Goal: Transaction & Acquisition: Purchase product/service

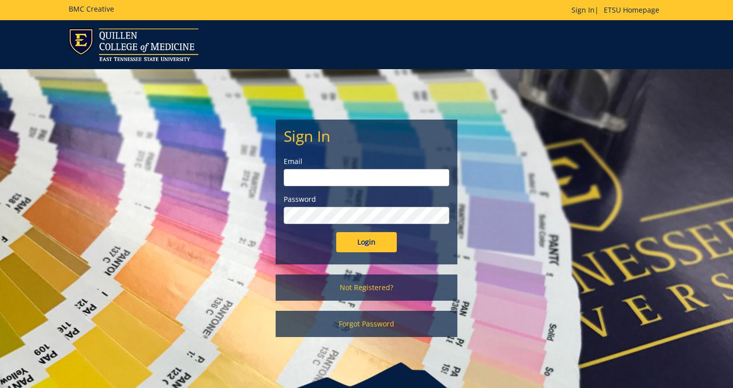
click at [398, 175] on input "email" at bounding box center [366, 177] width 165 height 17
type input "johnsonhd4@etsu.edu"
click at [386, 244] on input "Login" at bounding box center [366, 242] width 61 height 20
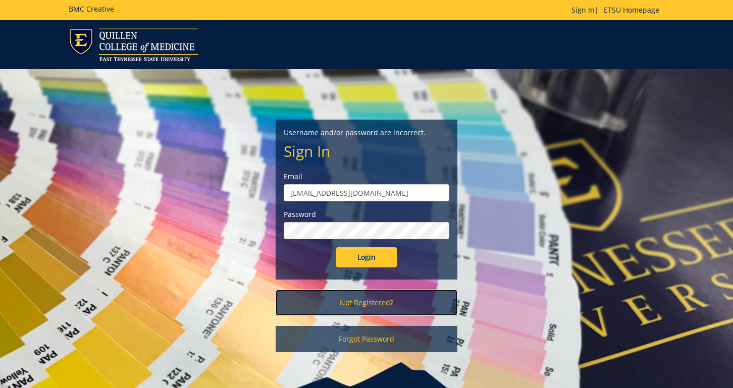
click at [381, 303] on link "Not Registered?" at bounding box center [366, 303] width 182 height 26
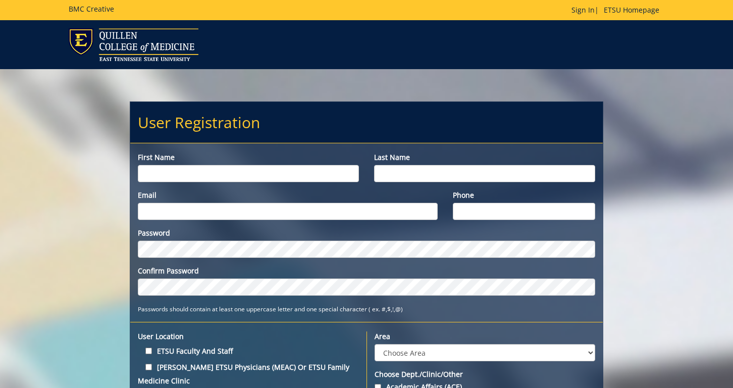
click at [287, 174] on input "First name" at bounding box center [248, 173] width 221 height 17
type input "Hunter"
click at [420, 179] on input "Last name" at bounding box center [484, 173] width 221 height 17
type input "Johnson"
click at [367, 210] on input "Email" at bounding box center [288, 211] width 300 height 17
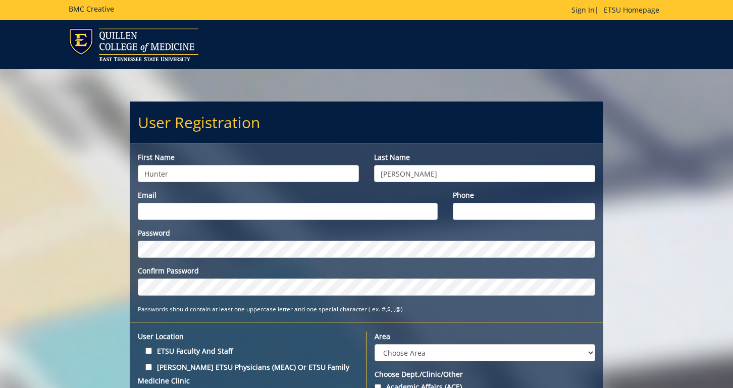
type input "johnsonhd4@etsu.edu"
click at [469, 211] on input "Phone" at bounding box center [524, 211] width 142 height 17
type input "5734891122"
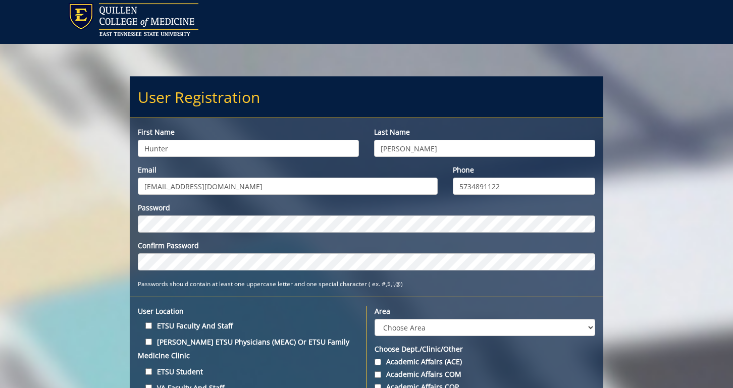
scroll to position [26, 0]
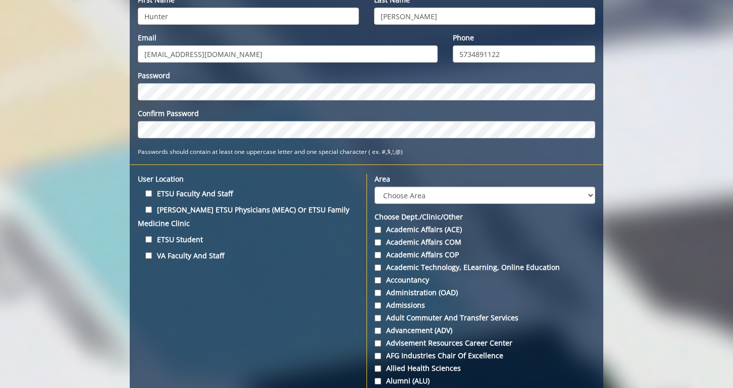
scroll to position [158, 0]
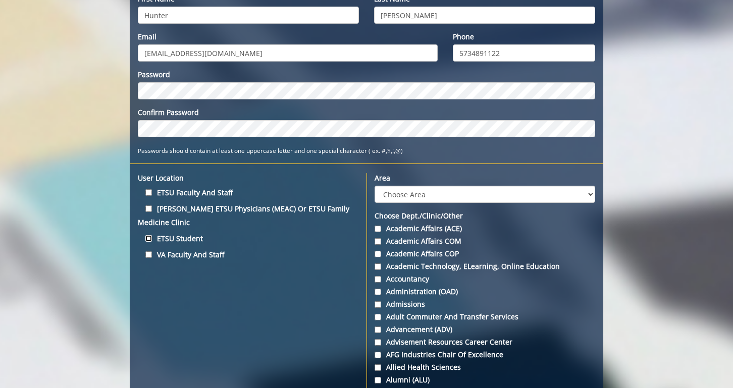
click at [149, 238] on input "ETSU Student" at bounding box center [148, 238] width 7 height 7
checkbox input "true"
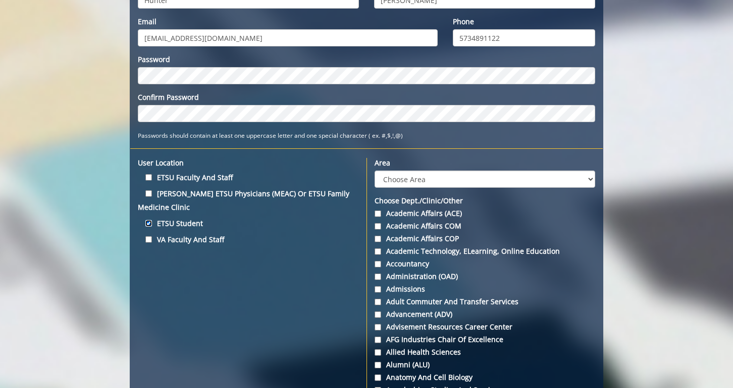
scroll to position [175, 0]
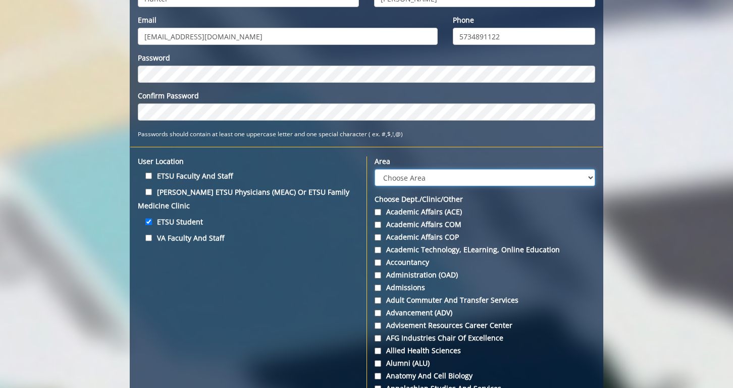
click at [554, 180] on select "Choose Area Administration Advancement (ADM) BucSports Business & Finance Clemm…" at bounding box center [484, 177] width 220 height 17
select select "3"
click at [374, 169] on select "Choose Area Administration Advancement (ADM) BucSports Business & Finance Clemm…" at bounding box center [484, 177] width 220 height 17
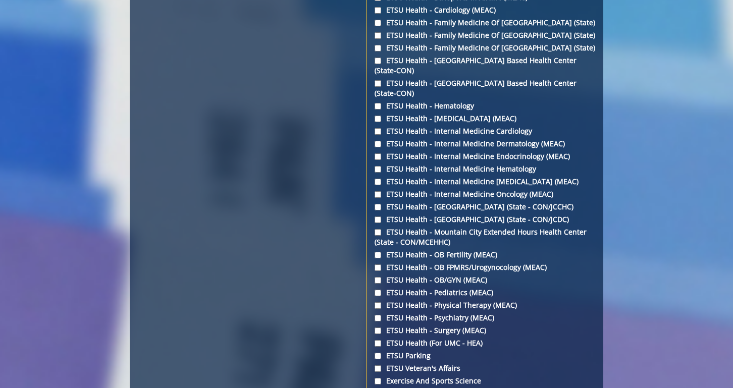
scroll to position [1576, 0]
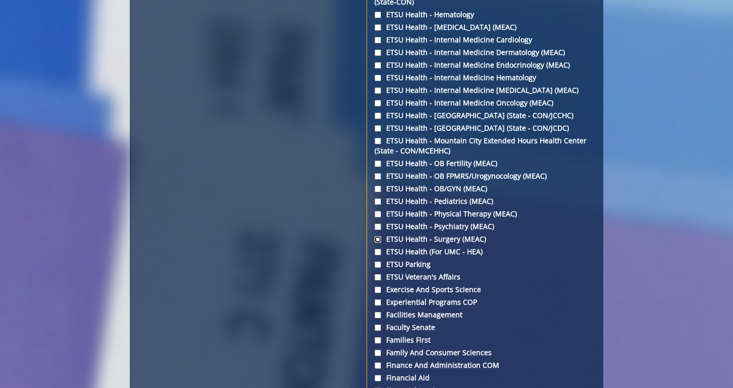
click at [378, 243] on input "ETSU Health - Surgery (MEAC)" at bounding box center [377, 239] width 7 height 7
checkbox input "true"
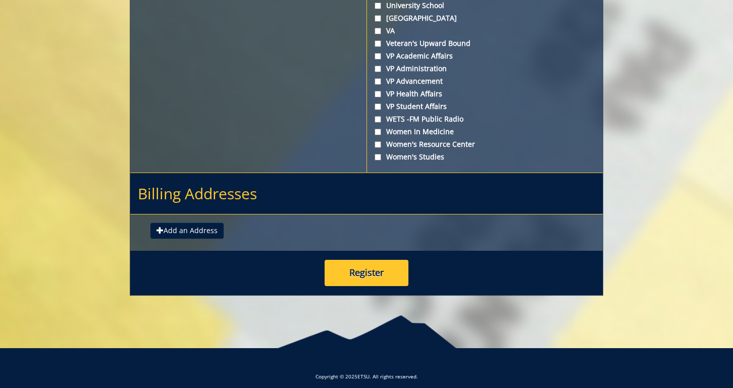
scroll to position [3804, 0]
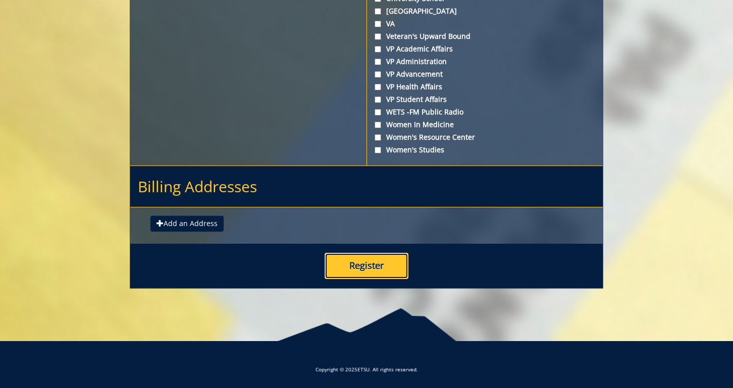
click at [368, 271] on button "Register" at bounding box center [366, 266] width 84 height 26
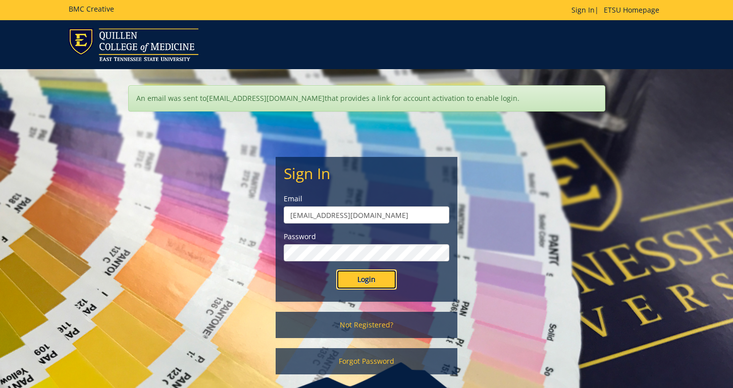
click at [378, 287] on input "Login" at bounding box center [366, 279] width 61 height 20
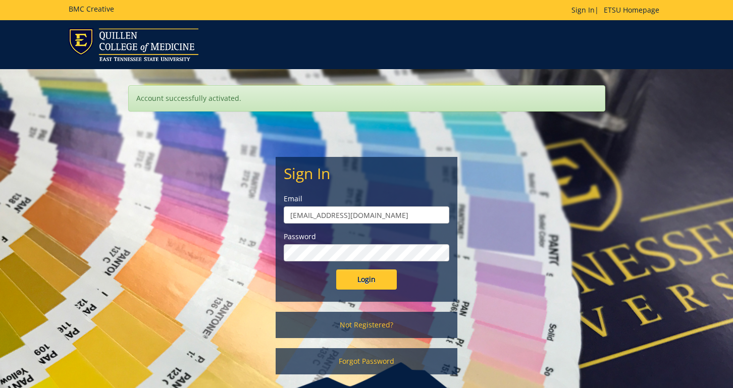
click at [336, 269] on input "Login" at bounding box center [366, 279] width 61 height 20
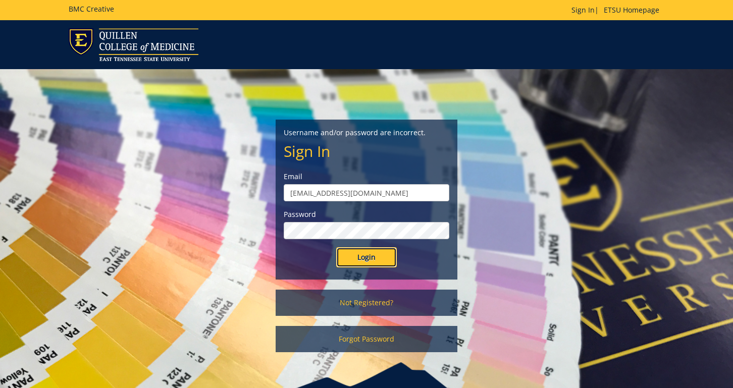
click at [386, 259] on input "Login" at bounding box center [366, 257] width 61 height 20
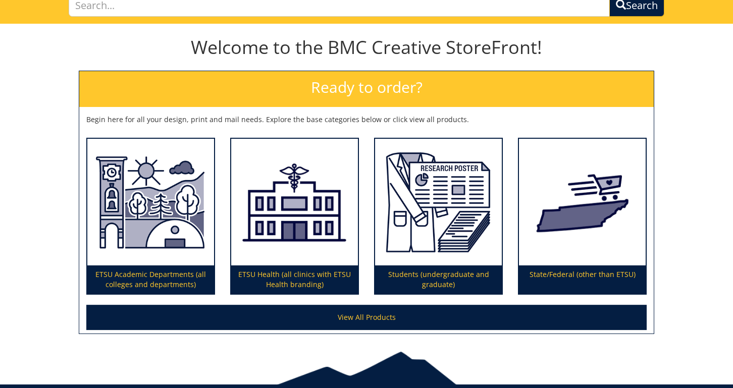
scroll to position [82, 0]
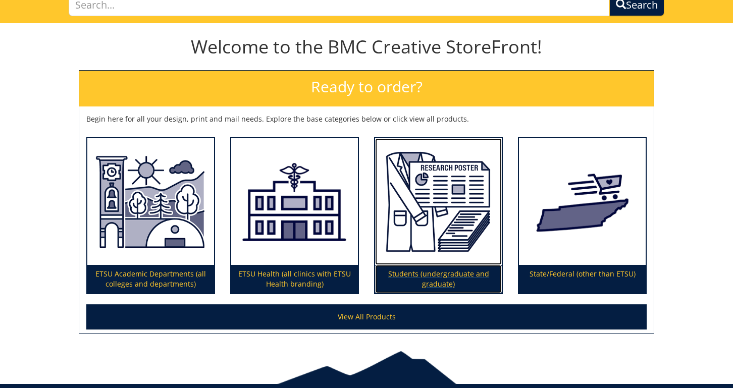
click at [448, 272] on p "Students (undergraduate and graduate)" at bounding box center [438, 279] width 127 height 28
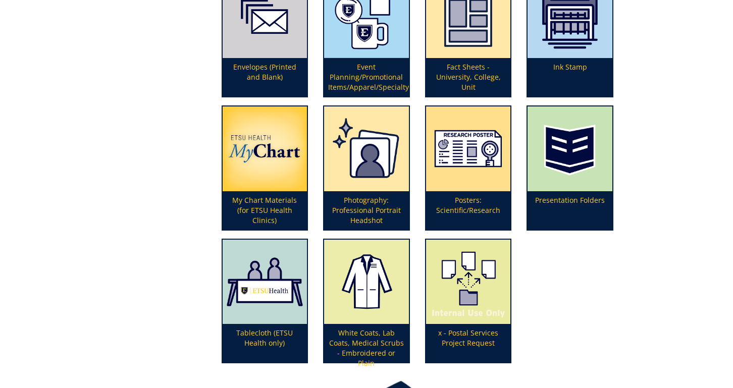
scroll to position [300, 0]
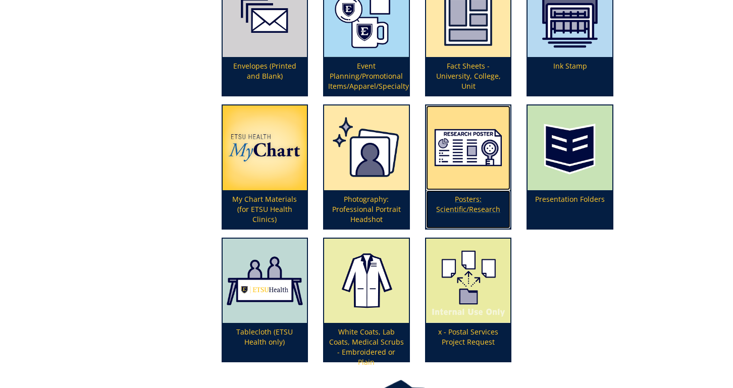
click at [457, 207] on p "Posters: Scientific/Research" at bounding box center [468, 209] width 85 height 38
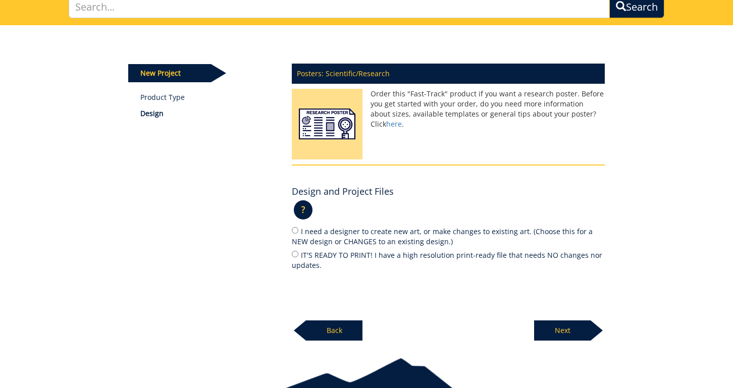
scroll to position [82, 0]
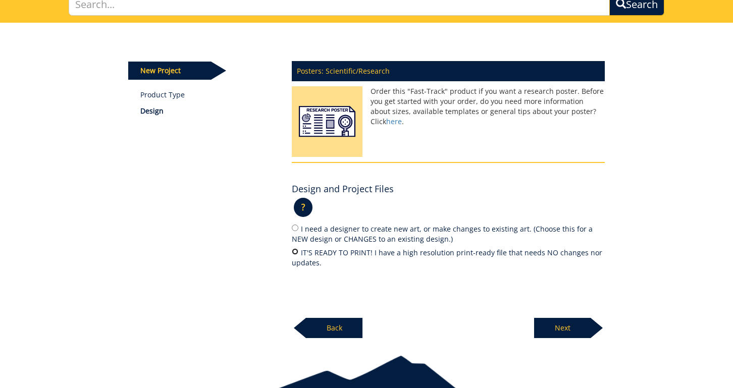
click at [296, 252] on input "IT'S READY TO PRINT! I have a high resolution print-ready file that needs NO ch…" at bounding box center [295, 251] width 7 height 7
radio input "true"
click at [564, 328] on p "Next" at bounding box center [562, 328] width 57 height 20
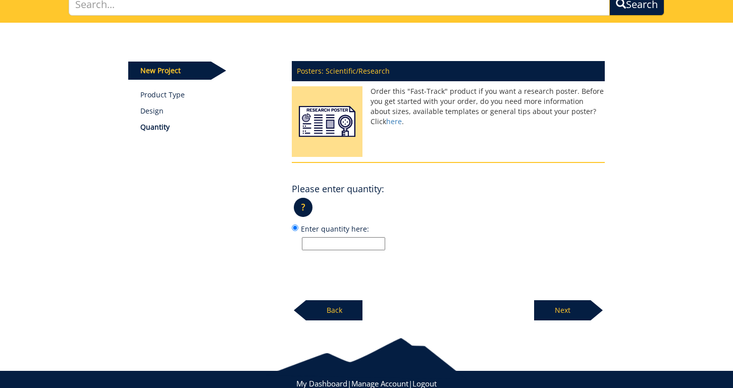
click at [370, 241] on input "Enter quantity here:" at bounding box center [343, 243] width 83 height 13
type input "1"
click at [431, 260] on div "Posters: Scientific/Research Order this "Fast-Track" product if you want a rese…" at bounding box center [448, 188] width 328 height 266
click at [565, 306] on p "Next" at bounding box center [562, 310] width 57 height 20
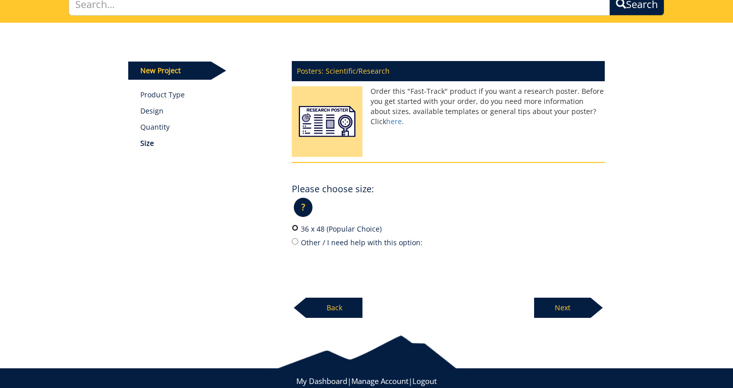
click at [294, 230] on input "36 x 48 (Popular Choice)" at bounding box center [295, 228] width 7 height 7
radio input "true"
click at [559, 312] on p "Next" at bounding box center [562, 308] width 57 height 20
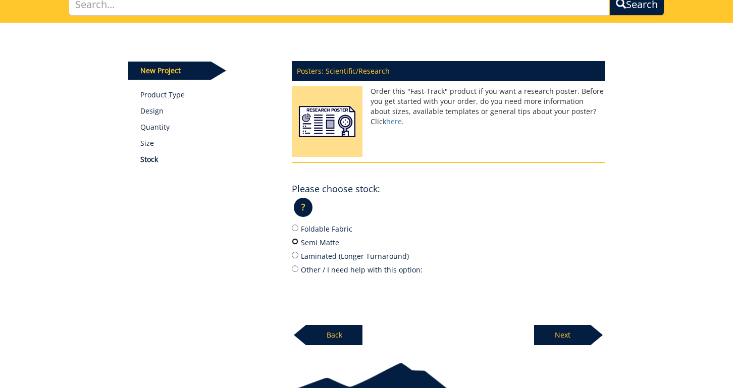
click at [296, 241] on input "Semi Matte" at bounding box center [295, 241] width 7 height 7
radio input "true"
click at [559, 333] on p "Next" at bounding box center [562, 335] width 57 height 20
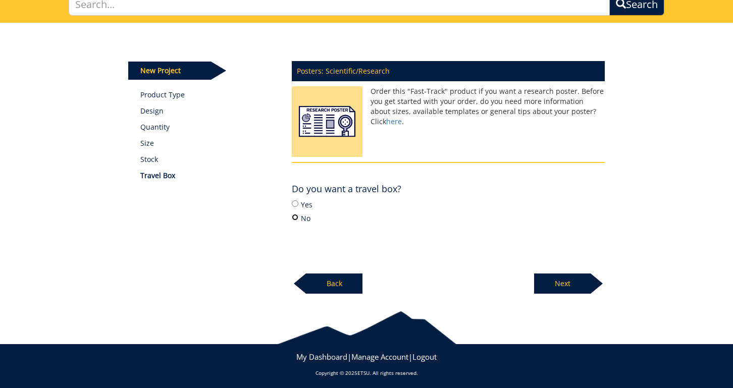
click at [295, 217] on input "No" at bounding box center [295, 217] width 7 height 7
radio input "true"
click at [296, 204] on input "Yes" at bounding box center [295, 203] width 7 height 7
radio input "true"
click at [571, 286] on p "Next" at bounding box center [562, 283] width 57 height 20
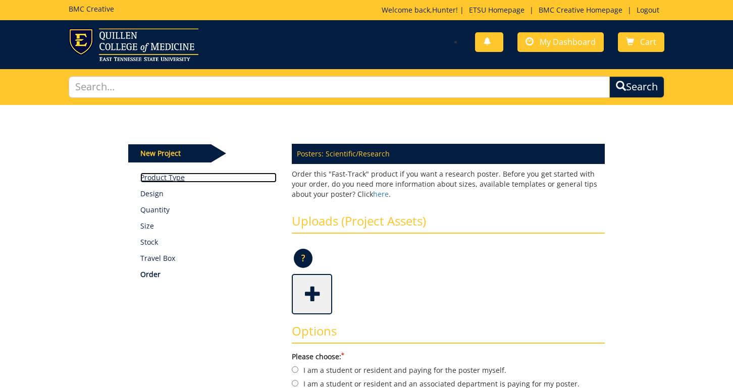
click at [171, 176] on link "Product Type" at bounding box center [208, 178] width 137 height 10
